Goal: Task Accomplishment & Management: Manage account settings

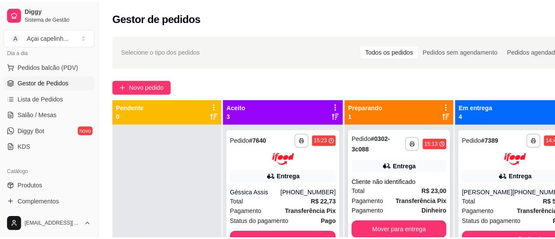
scroll to position [24, 0]
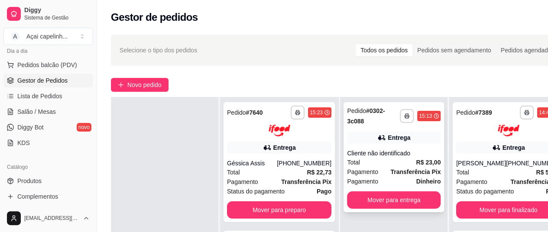
click at [365, 150] on div "Cliente não identificado" at bounding box center [394, 153] width 94 height 9
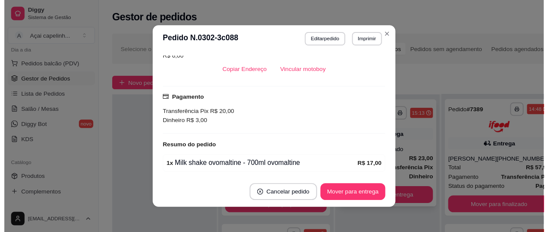
scroll to position [221, 0]
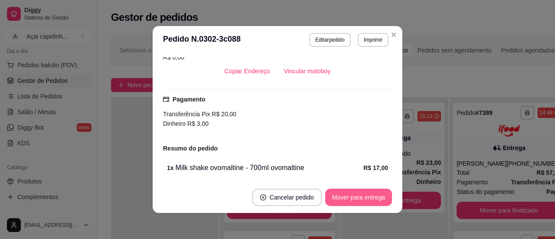
click at [362, 196] on button "Mover para entrega" at bounding box center [358, 197] width 67 height 17
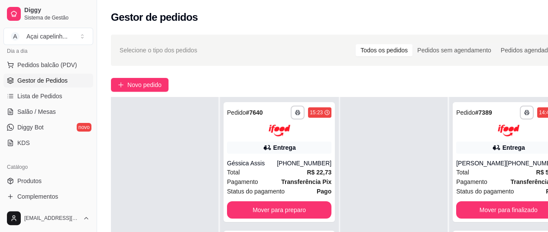
scroll to position [139, 0]
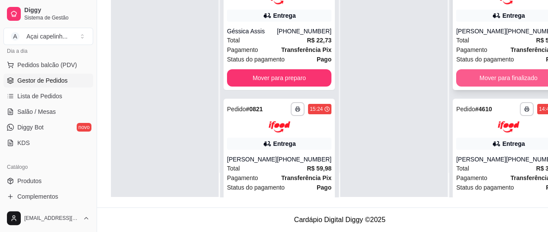
click at [465, 74] on button "Mover para finalizado" at bounding box center [508, 77] width 104 height 17
click at [465, 74] on button "Mover para finalizado" at bounding box center [508, 77] width 101 height 17
click at [465, 73] on button "Mover para finalizado" at bounding box center [508, 77] width 104 height 17
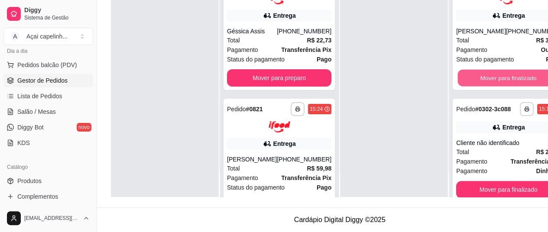
click at [465, 73] on button "Mover para finalizado" at bounding box center [508, 77] width 101 height 17
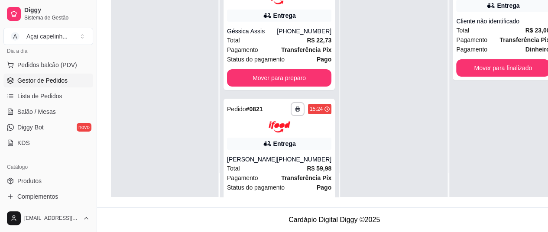
click at [465, 73] on div "**********" at bounding box center [503, 25] width 101 height 110
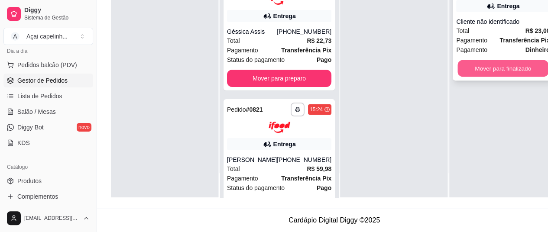
click at [481, 67] on button "Mover para finalizado" at bounding box center [503, 68] width 91 height 17
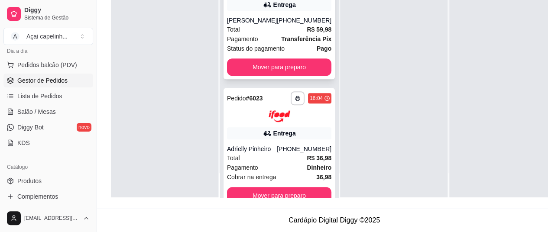
scroll to position [164, 0]
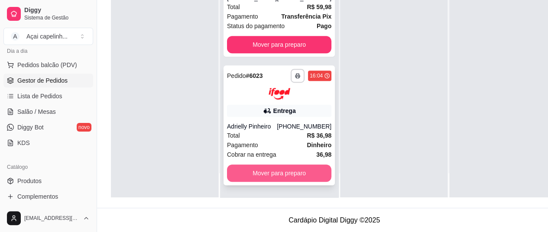
click at [258, 177] on button "Mover para preparo" at bounding box center [279, 173] width 104 height 17
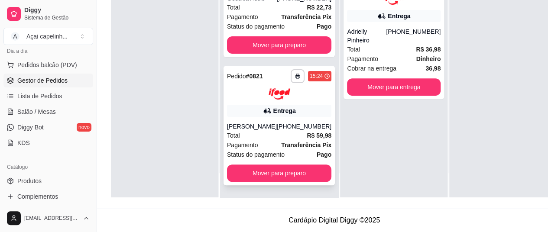
scroll to position [27, 0]
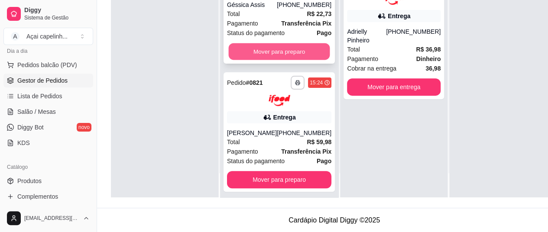
click at [279, 56] on button "Mover para preparo" at bounding box center [279, 51] width 101 height 17
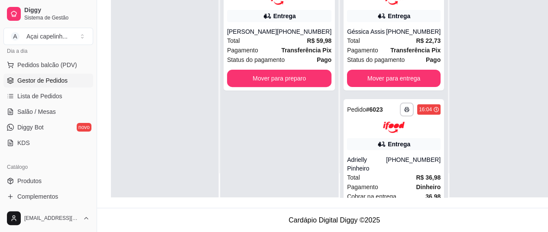
scroll to position [0, 0]
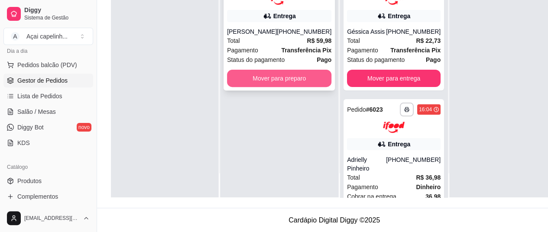
click at [295, 76] on button "Mover para preparo" at bounding box center [279, 78] width 104 height 17
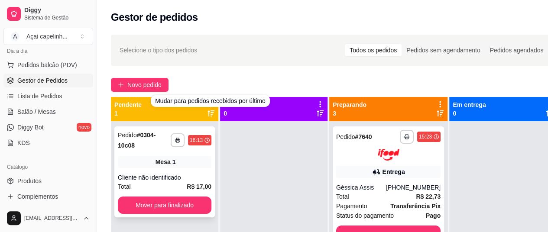
click at [136, 160] on div "Mesa 1" at bounding box center [165, 162] width 94 height 12
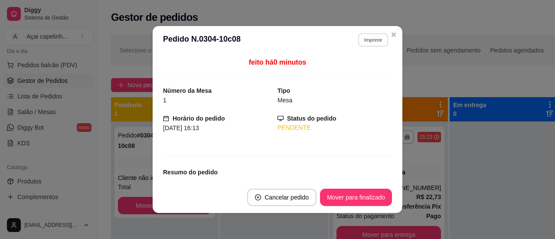
click at [368, 39] on button "Imprimir" at bounding box center [373, 39] width 30 height 13
click at [345, 69] on button "IMPRESSORA" at bounding box center [354, 71] width 63 height 14
click at [370, 38] on button "Imprimir" at bounding box center [373, 39] width 30 height 13
click at [353, 73] on button "IMPRESSORA" at bounding box center [354, 71] width 63 height 14
click at [373, 42] on button "Imprimir" at bounding box center [373, 39] width 30 height 13
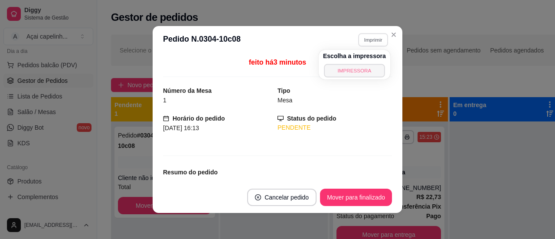
click at [335, 71] on button "IMPRESSORA" at bounding box center [354, 70] width 61 height 13
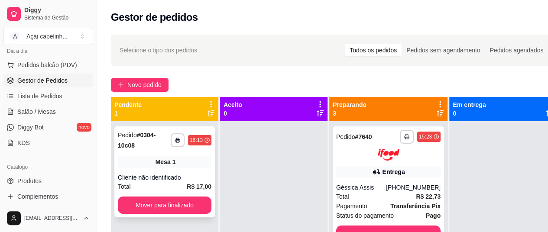
click at [172, 166] on div "Mesa 1" at bounding box center [165, 162] width 94 height 12
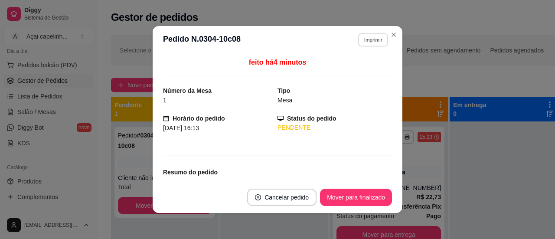
click at [365, 41] on button "Imprimir" at bounding box center [373, 39] width 30 height 13
click at [338, 72] on button "IMPRESSORA" at bounding box center [354, 70] width 61 height 13
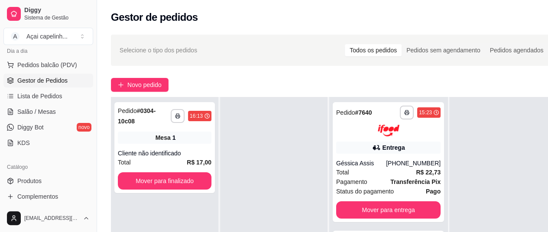
scroll to position [139, 0]
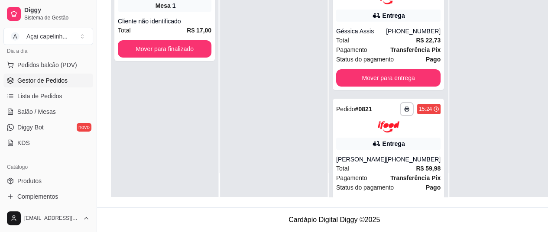
click at [297, 98] on div at bounding box center [274, 81] width 108 height 232
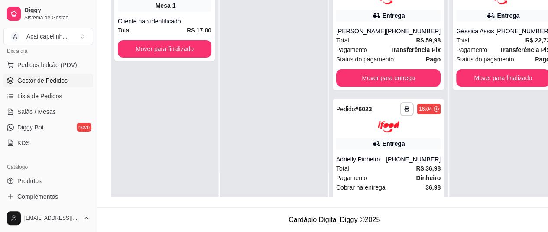
scroll to position [0, 0]
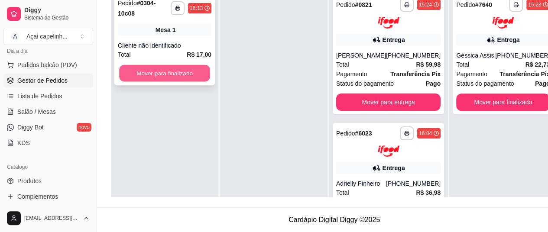
click at [174, 65] on button "Mover para finalizado" at bounding box center [164, 73] width 91 height 17
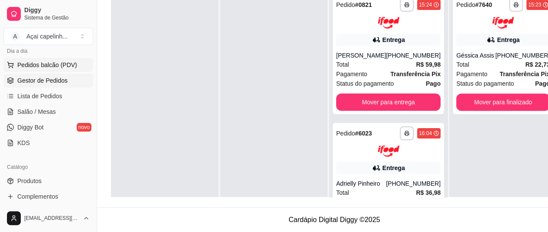
click at [63, 68] on span "Pedidos balcão (PDV)" at bounding box center [47, 65] width 60 height 9
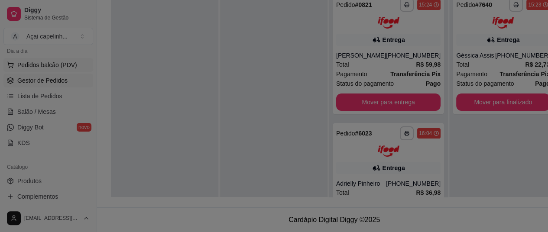
scroll to position [132, 0]
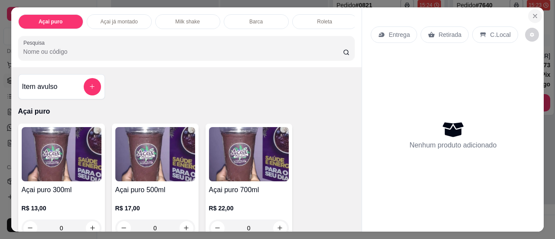
click at [531, 14] on icon "Close" at bounding box center [534, 16] width 7 height 7
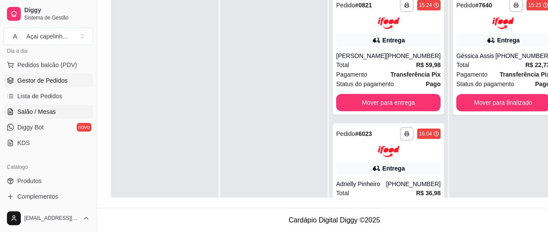
click at [47, 117] on link "Salão / Mesas" at bounding box center [48, 112] width 90 height 14
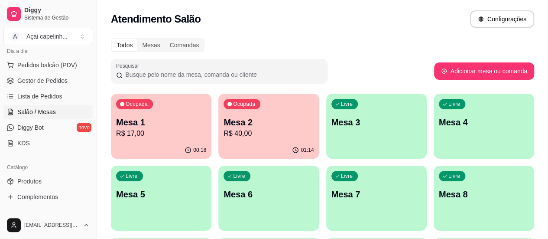
click at [236, 125] on p "Mesa 2" at bounding box center [269, 122] width 90 height 12
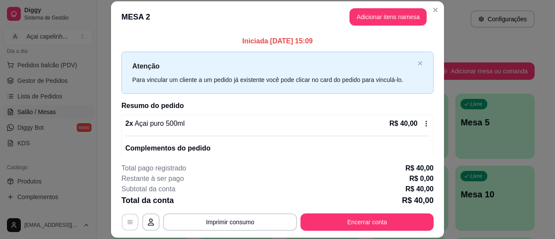
click at [127, 224] on icon "button" at bounding box center [130, 221] width 7 height 7
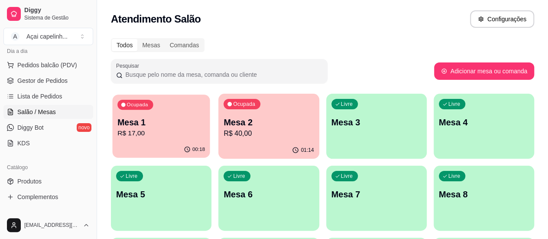
click at [149, 135] on p "R$ 17,00" at bounding box center [161, 133] width 88 height 10
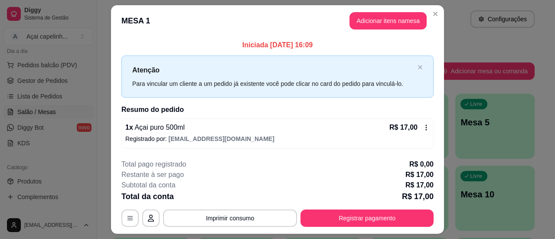
scroll to position [22, 0]
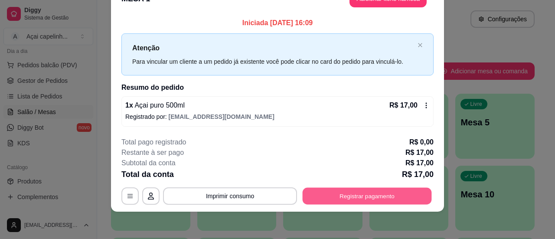
click at [352, 198] on button "Registrar pagamento" at bounding box center [367, 196] width 129 height 17
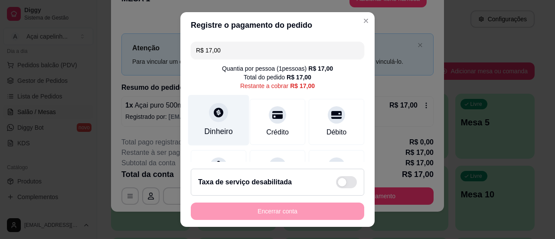
click at [215, 124] on div "Dinheiro" at bounding box center [218, 120] width 61 height 51
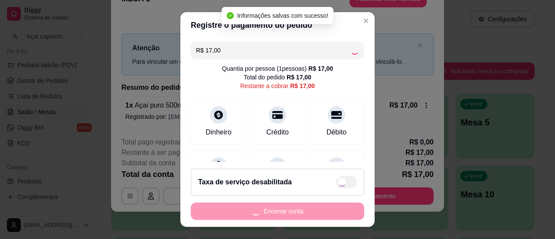
type input "R$ 0,00"
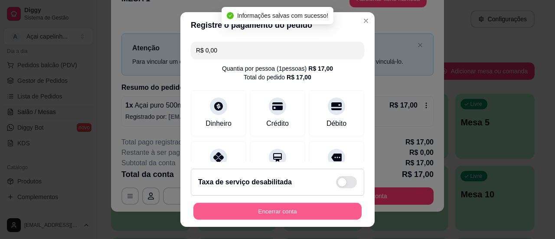
click at [285, 210] on button "Encerrar conta" at bounding box center [277, 211] width 168 height 17
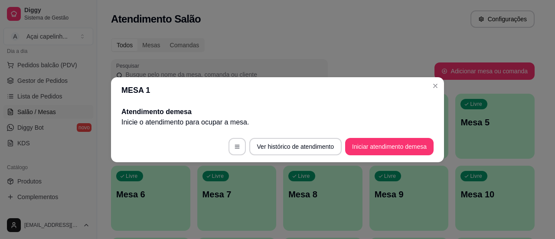
scroll to position [0, 0]
click at [437, 94] on header "MESA 1" at bounding box center [277, 90] width 333 height 26
click at [443, 86] on header "MESA 1" at bounding box center [277, 90] width 333 height 26
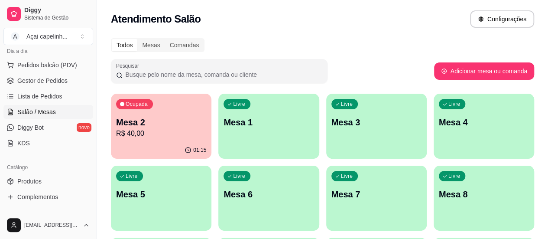
click at [153, 126] on p "Mesa 2" at bounding box center [161, 122] width 90 height 12
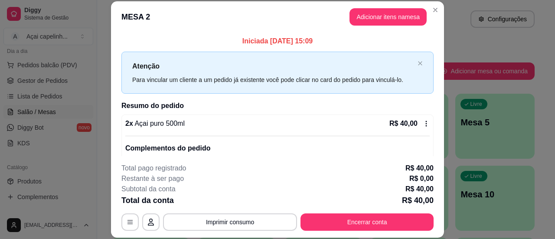
scroll to position [26, 0]
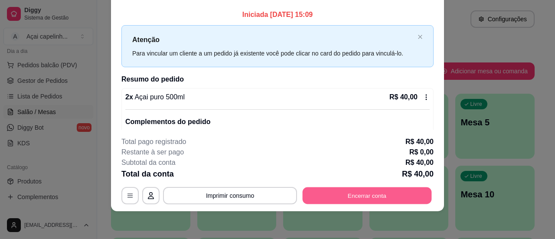
click at [354, 190] on button "Encerrar conta" at bounding box center [367, 195] width 129 height 17
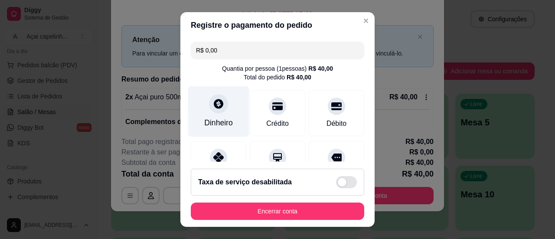
click at [204, 120] on div "Dinheiro" at bounding box center [218, 122] width 29 height 11
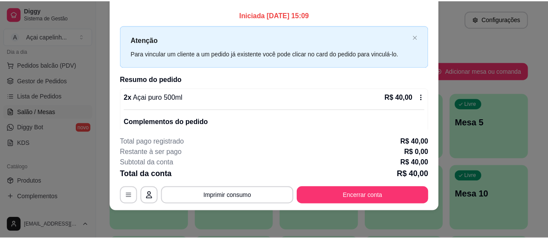
scroll to position [0, 0]
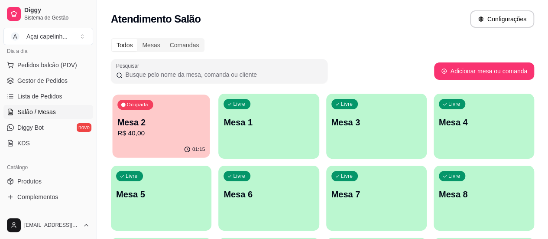
click at [127, 124] on p "Mesa 2" at bounding box center [161, 123] width 88 height 12
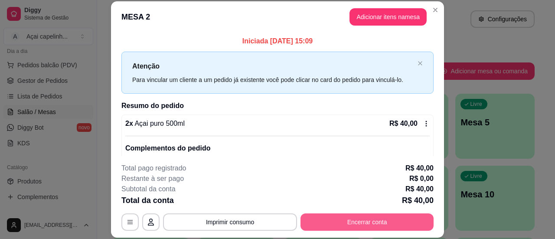
click at [354, 218] on button "Encerrar conta" at bounding box center [366, 221] width 133 height 17
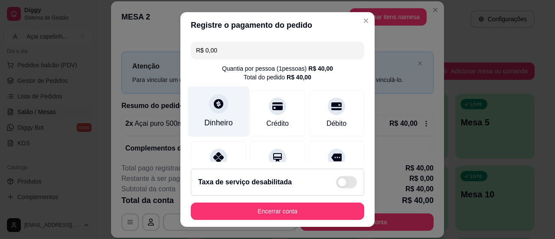
click at [224, 115] on div "Dinheiro" at bounding box center [218, 111] width 61 height 51
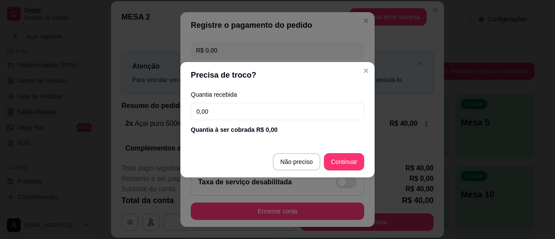
click at [273, 115] on input "0,00" at bounding box center [277, 111] width 173 height 17
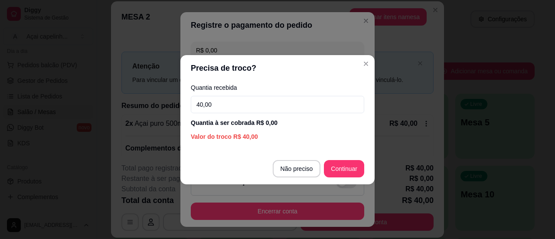
type input "40,00"
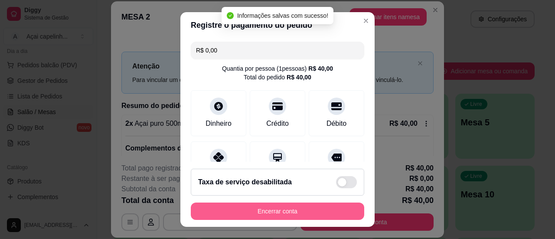
click at [265, 210] on button "Encerrar conta" at bounding box center [277, 210] width 173 height 17
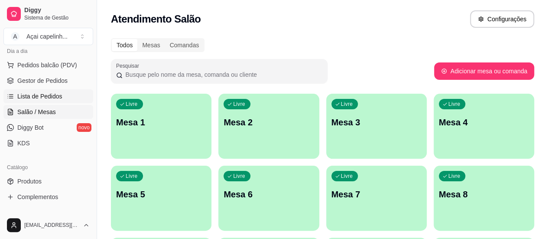
click at [16, 97] on link "Lista de Pedidos" at bounding box center [48, 96] width 90 height 14
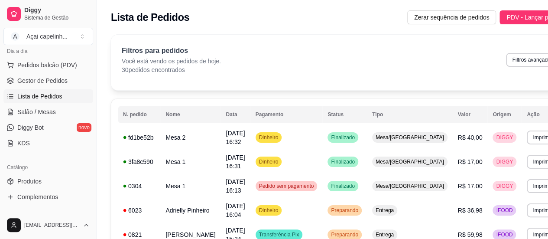
click at [357, 73] on div "Filtros para pedidos Você está vendo os pedidos de hoje. 30 pedidos encontrados…" at bounding box center [340, 60] width 437 height 29
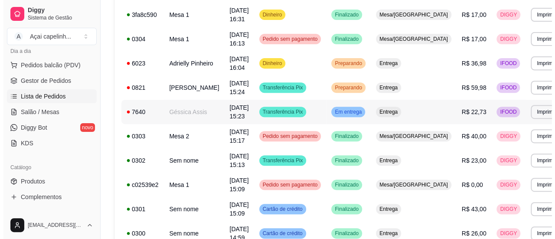
scroll to position [147, 0]
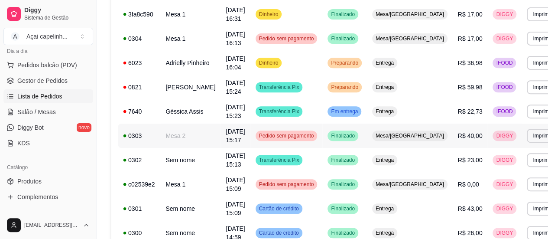
click at [230, 139] on span "[DATE] 15:17" at bounding box center [235, 136] width 19 height 16
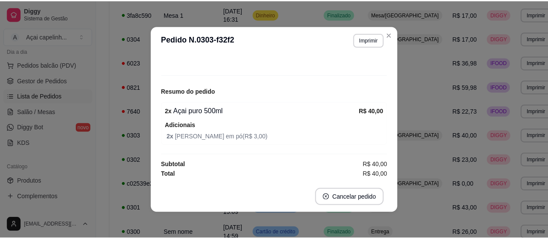
scroll to position [2, 0]
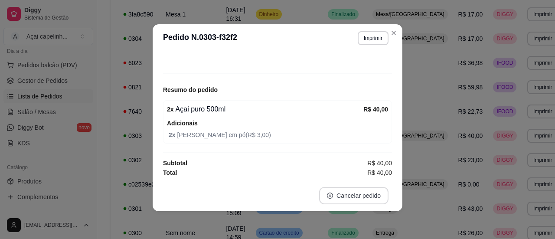
click at [342, 191] on button "Cancelar pedido" at bounding box center [353, 195] width 69 height 17
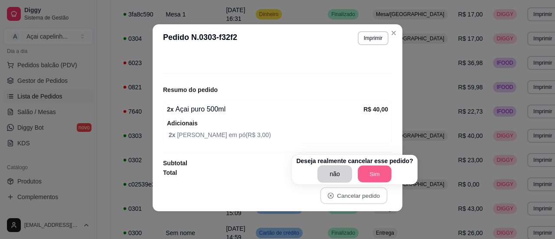
click at [368, 175] on button "Sim" at bounding box center [375, 174] width 34 height 17
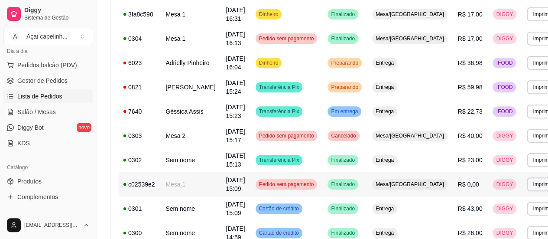
click at [291, 183] on span "Pedido sem pagamento" at bounding box center [286, 184] width 59 height 7
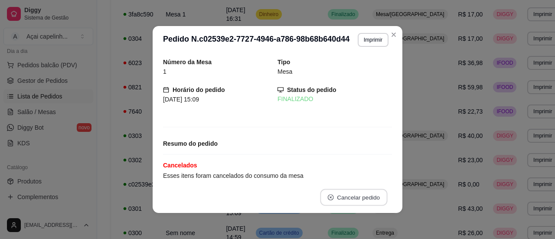
click at [349, 196] on button "Cancelar pedido" at bounding box center [353, 197] width 67 height 17
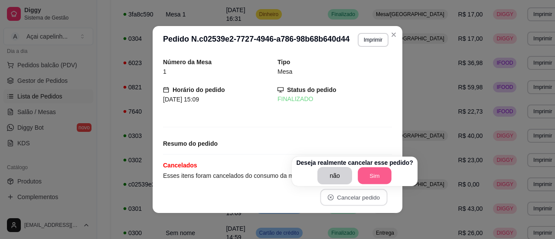
click at [371, 178] on button "Sim" at bounding box center [375, 175] width 34 height 17
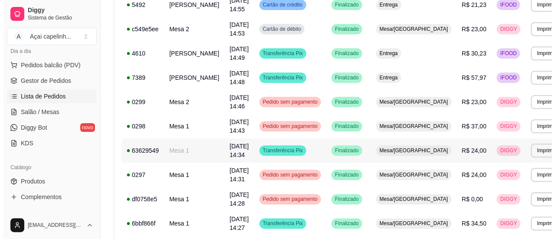
scroll to position [424, 0]
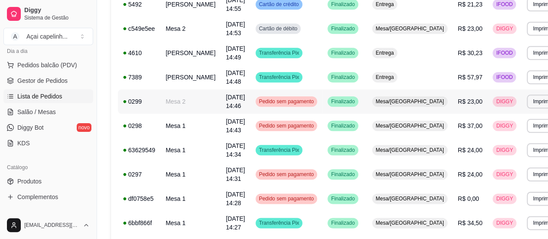
click at [324, 111] on td "Finalizado" at bounding box center [345, 101] width 45 height 24
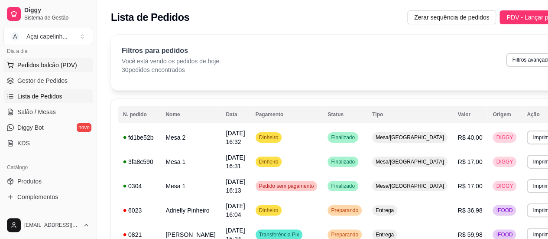
click at [39, 65] on span "Pedidos balcão (PDV)" at bounding box center [47, 65] width 60 height 9
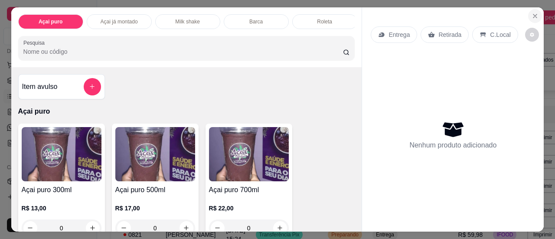
click at [537, 14] on button "Close" at bounding box center [535, 16] width 14 height 14
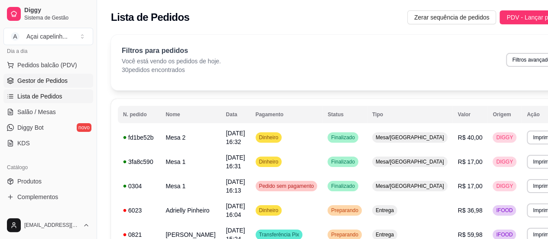
click at [28, 78] on span "Gestor de Pedidos" at bounding box center [42, 80] width 50 height 9
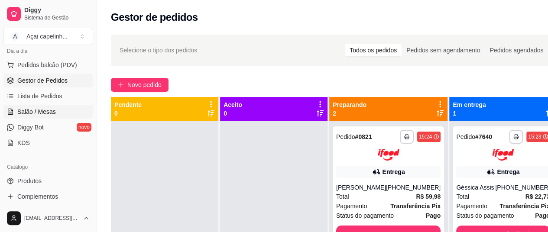
click at [46, 111] on span "Salão / Mesas" at bounding box center [36, 112] width 39 height 9
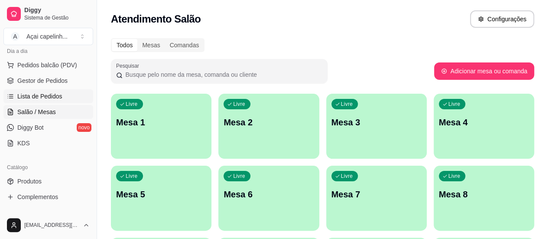
click at [33, 94] on span "Lista de Pedidos" at bounding box center [39, 96] width 45 height 9
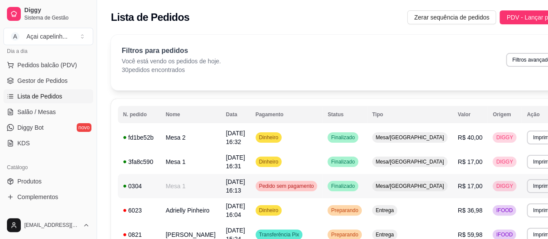
click at [158, 189] on td "0304" at bounding box center [139, 186] width 42 height 24
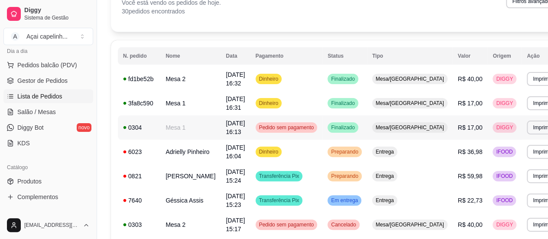
scroll to position [60, 0]
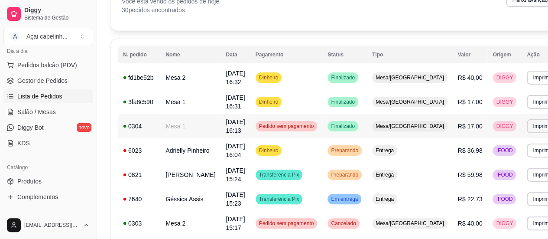
click at [311, 133] on td "Pedido sem pagamento" at bounding box center [287, 126] width 72 height 24
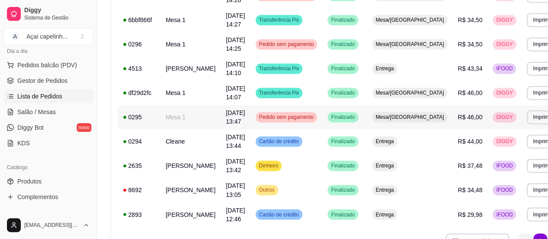
scroll to position [628, 0]
click at [233, 124] on span "[DATE] 13:47" at bounding box center [235, 117] width 19 height 16
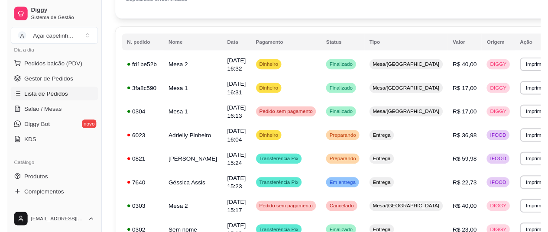
scroll to position [0, 0]
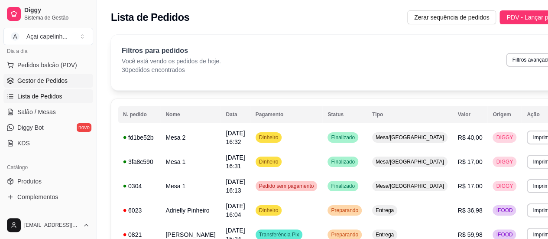
click at [64, 78] on span "Gestor de Pedidos" at bounding box center [42, 80] width 50 height 9
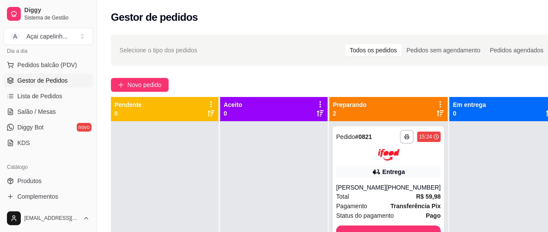
scroll to position [36, 0]
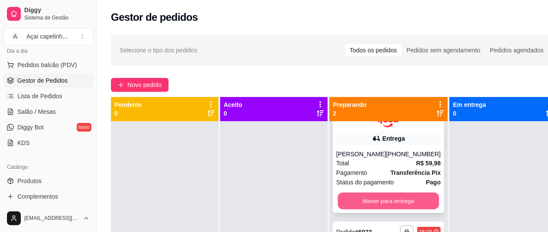
click at [374, 203] on button "Mover para entrega" at bounding box center [388, 200] width 101 height 17
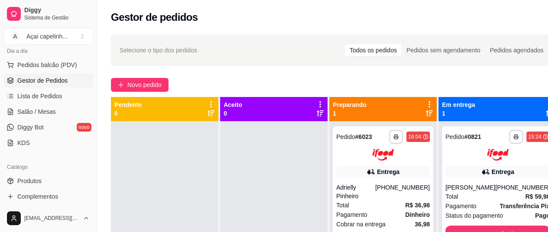
scroll to position [24, 0]
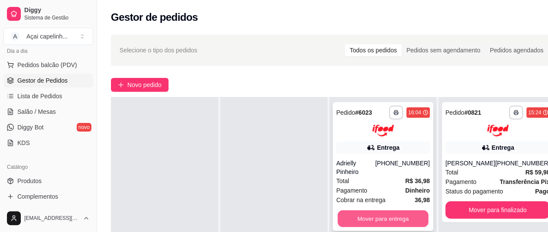
click at [380, 210] on button "Mover para entrega" at bounding box center [383, 218] width 91 height 17
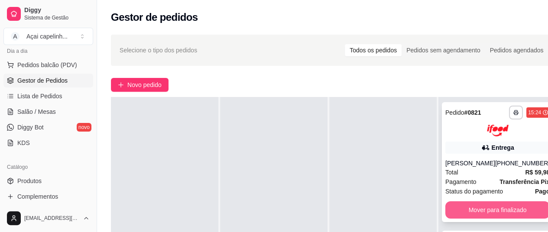
click at [456, 209] on button "Mover para finalizado" at bounding box center [498, 210] width 104 height 17
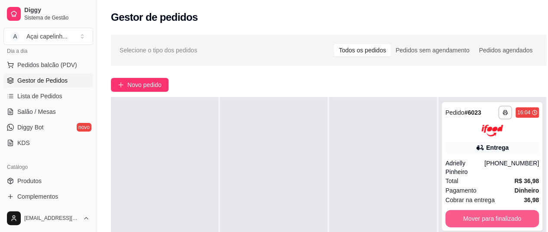
click at [456, 210] on button "Mover para finalizado" at bounding box center [493, 218] width 94 height 17
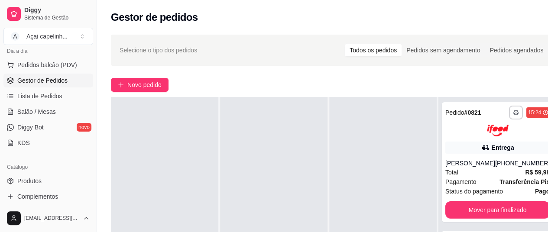
scroll to position [139, 0]
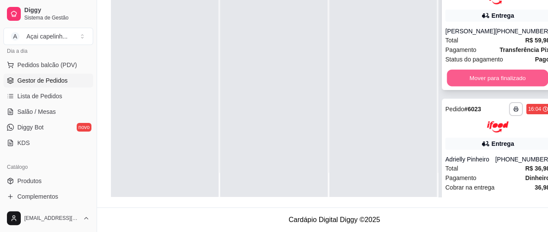
click at [507, 69] on button "Mover para finalizado" at bounding box center [497, 77] width 101 height 17
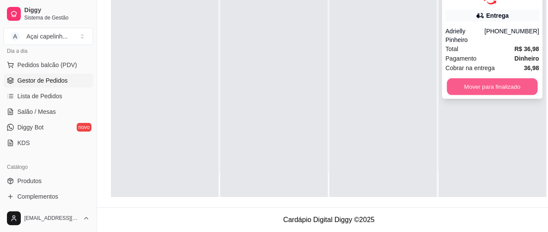
click at [501, 78] on button "Mover para finalizado" at bounding box center [492, 86] width 91 height 17
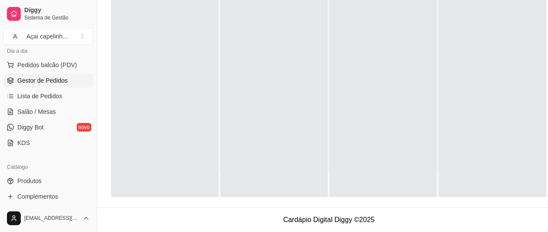
scroll to position [0, 0]
